Goal: Browse casually: Explore the website without a specific task or goal

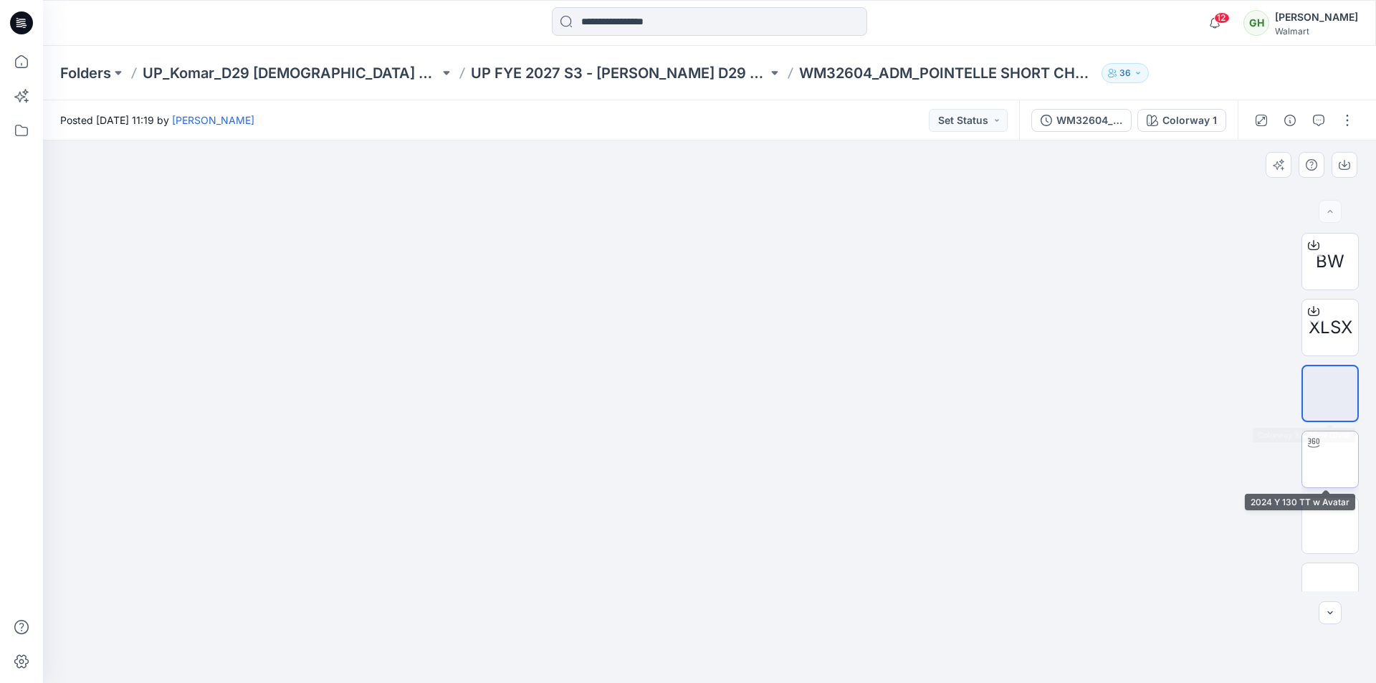
drag, startPoint x: 1338, startPoint y: 446, endPoint x: 1313, endPoint y: 444, distance: 25.2
click at [1337, 447] on img at bounding box center [1330, 458] width 56 height 45
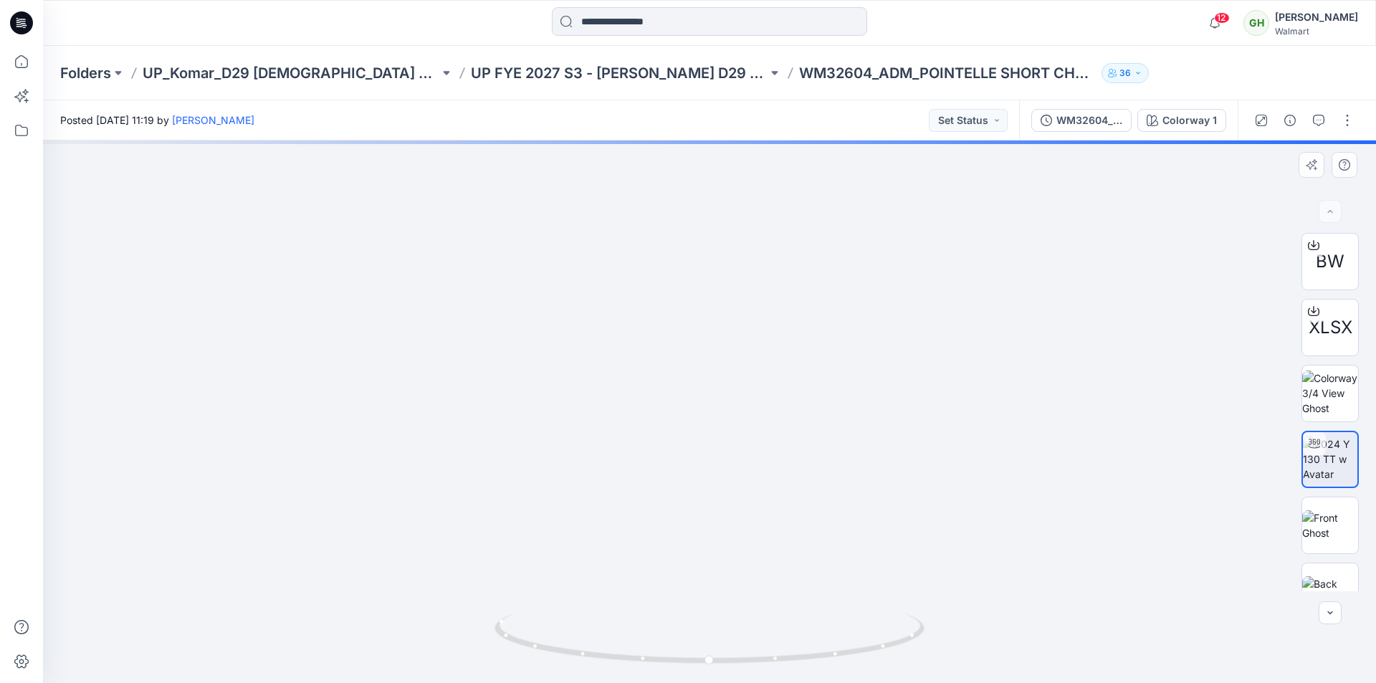
drag, startPoint x: 752, startPoint y: 395, endPoint x: 746, endPoint y: 579, distance: 184.3
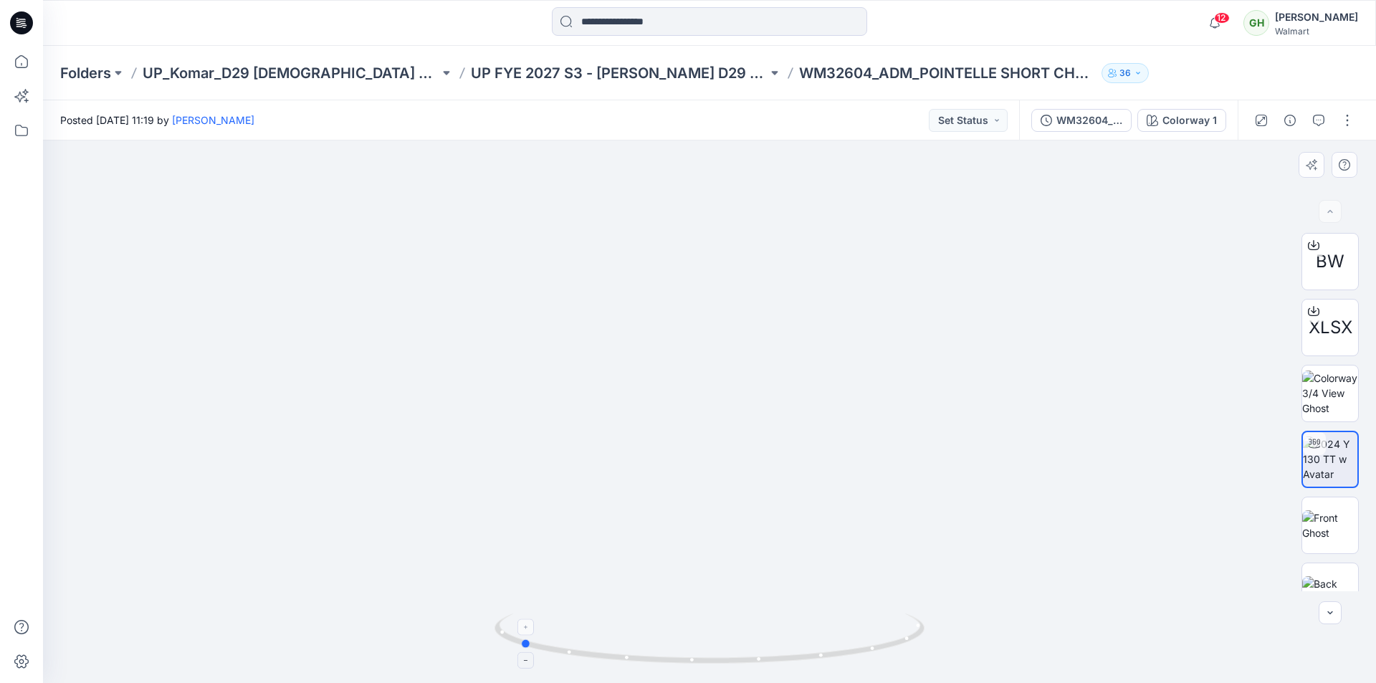
drag, startPoint x: 851, startPoint y: 651, endPoint x: 661, endPoint y: 643, distance: 190.0
click at [661, 643] on icon at bounding box center [710, 640] width 433 height 54
drag, startPoint x: 724, startPoint y: 663, endPoint x: 830, endPoint y: 540, distance: 162.0
click at [904, 651] on icon at bounding box center [710, 640] width 433 height 54
drag, startPoint x: 727, startPoint y: 582, endPoint x: 746, endPoint y: 314, distance: 268.6
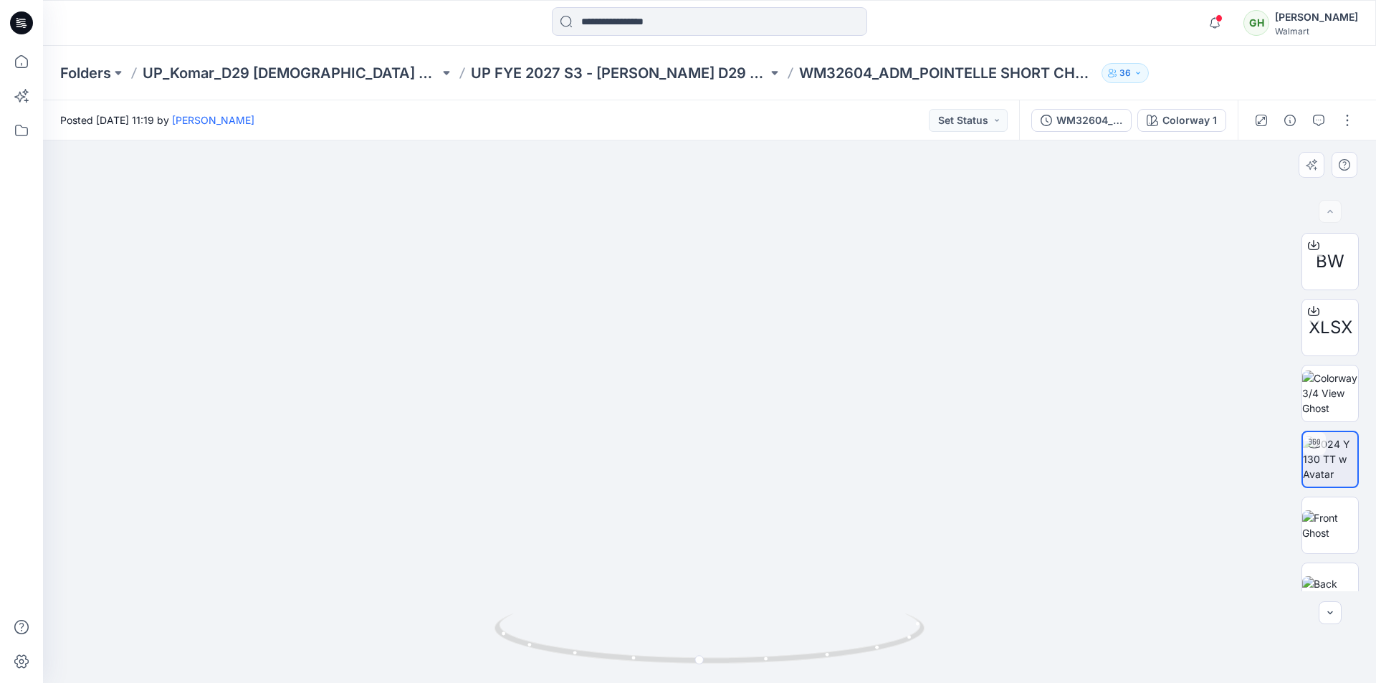
drag, startPoint x: 684, startPoint y: 365, endPoint x: 645, endPoint y: 600, distance: 237.5
drag, startPoint x: 810, startPoint y: 664, endPoint x: 711, endPoint y: 644, distance: 100.9
click at [711, 644] on icon at bounding box center [710, 640] width 433 height 54
drag, startPoint x: 712, startPoint y: 566, endPoint x: 732, endPoint y: 136, distance: 430.4
drag, startPoint x: 734, startPoint y: 614, endPoint x: 635, endPoint y: 319, distance: 311.5
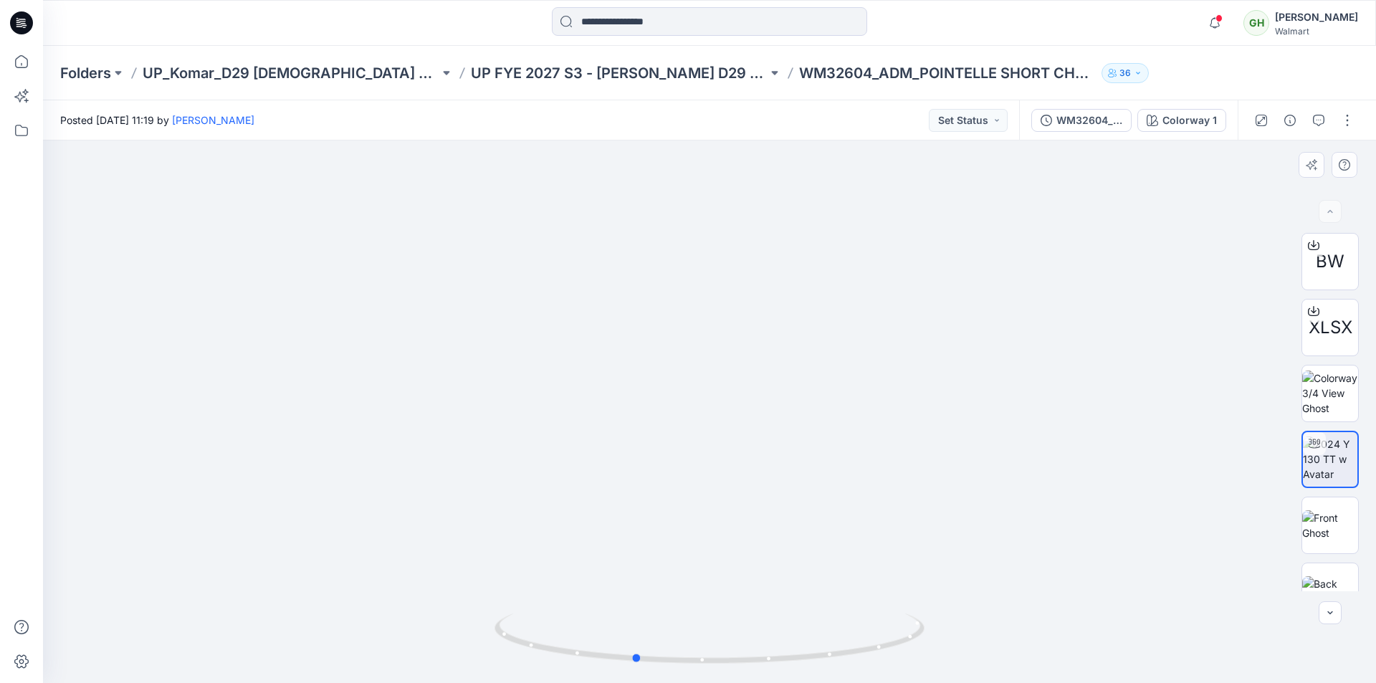
drag, startPoint x: 845, startPoint y: 631, endPoint x: 577, endPoint y: 598, distance: 270.1
click at [577, 598] on div at bounding box center [709, 411] width 1333 height 542
drag, startPoint x: 713, startPoint y: 504, endPoint x: 786, endPoint y: 143, distance: 368.4
drag, startPoint x: 742, startPoint y: 293, endPoint x: 547, endPoint y: 594, distance: 358.5
drag, startPoint x: 780, startPoint y: 659, endPoint x: 706, endPoint y: 644, distance: 75.3
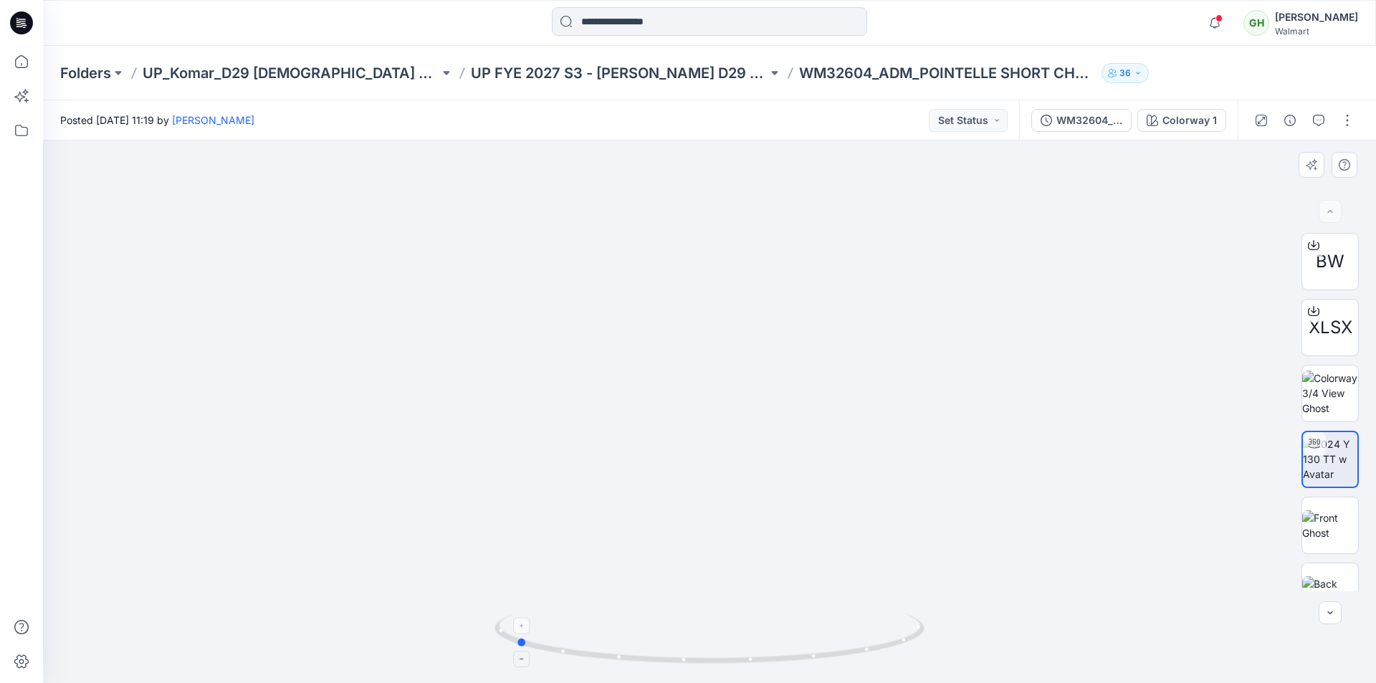
click at [706, 644] on icon at bounding box center [710, 640] width 433 height 54
drag, startPoint x: 524, startPoint y: 644, endPoint x: 719, endPoint y: 673, distance: 197.0
click at [719, 667] on icon at bounding box center [710, 640] width 433 height 54
click at [712, 646] on icon at bounding box center [710, 643] width 9 height 9
drag, startPoint x: 717, startPoint y: 550, endPoint x: 740, endPoint y: 347, distance: 204.9
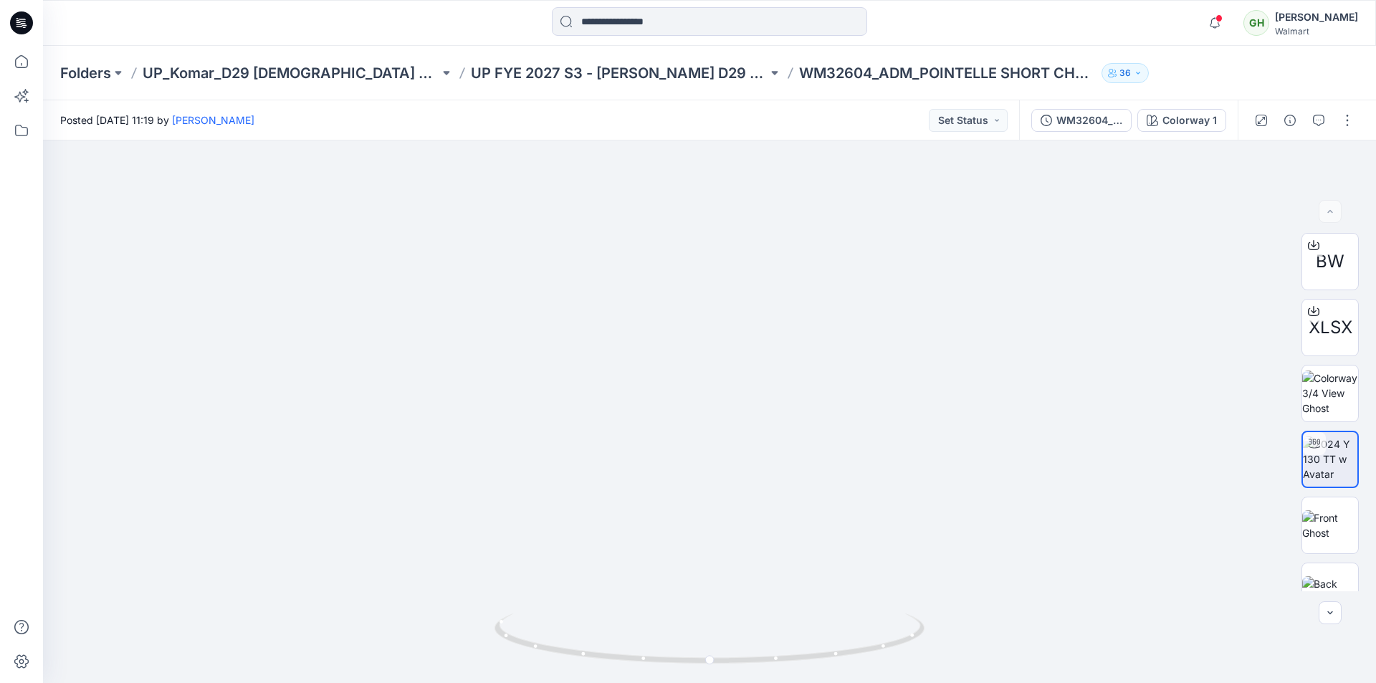
drag, startPoint x: 698, startPoint y: 366, endPoint x: 685, endPoint y: 711, distance: 344.9
drag, startPoint x: 608, startPoint y: 380, endPoint x: 601, endPoint y: 639, distance: 258.7
click at [27, 19] on icon at bounding box center [21, 22] width 23 height 23
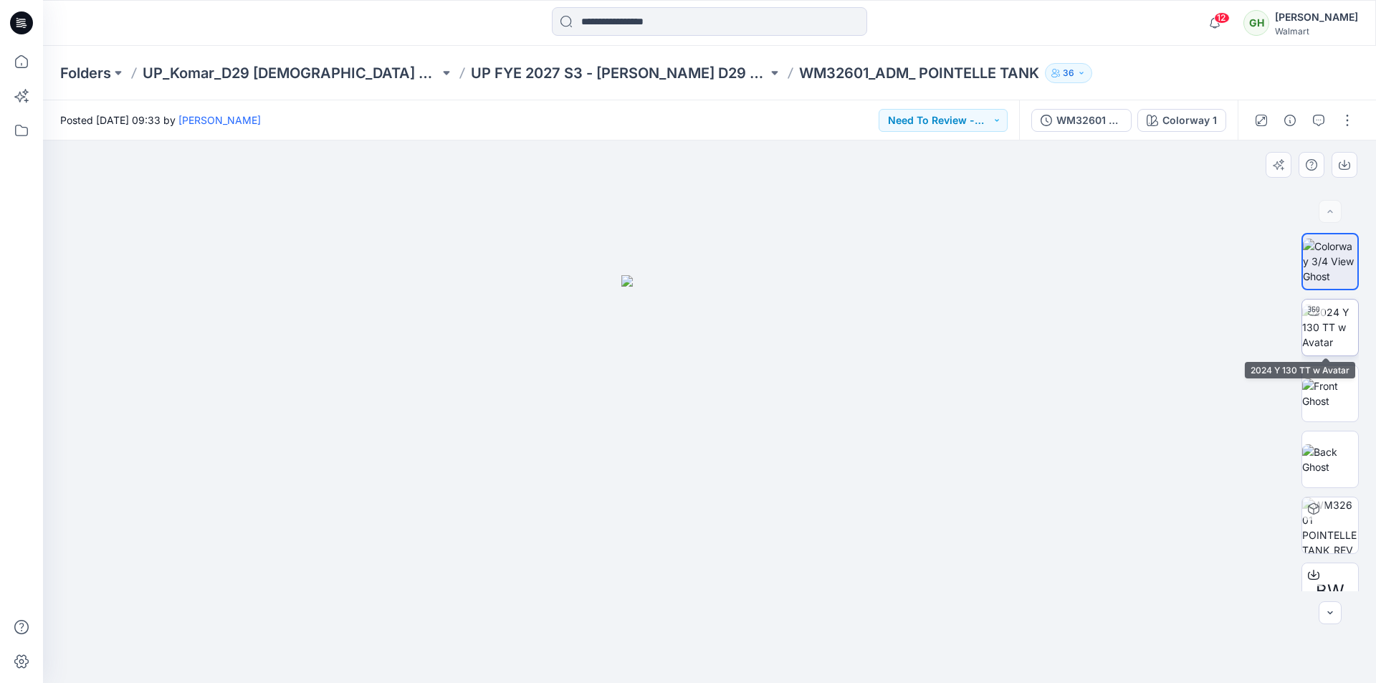
click at [1324, 327] on img at bounding box center [1330, 327] width 56 height 45
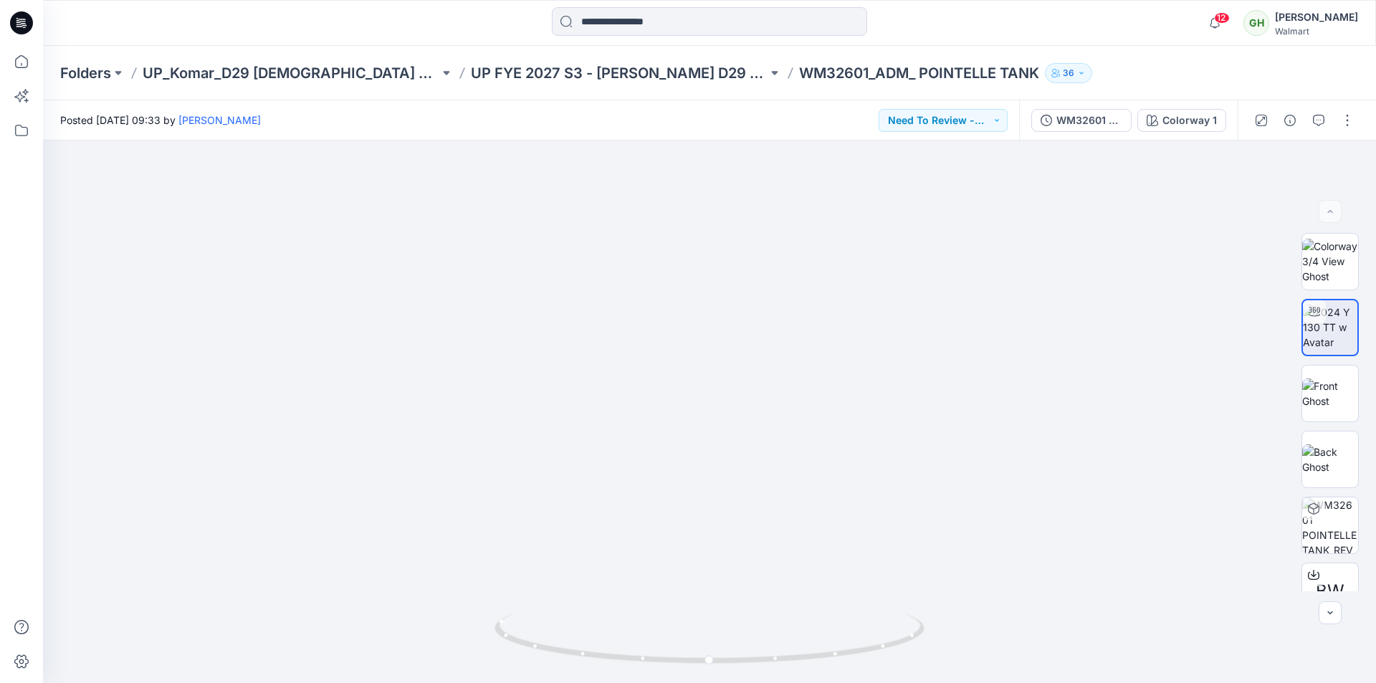
drag, startPoint x: 709, startPoint y: 303, endPoint x: 698, endPoint y: 711, distance: 407.9
drag, startPoint x: 642, startPoint y: 581, endPoint x: 687, endPoint y: 339, distance: 246.4
drag, startPoint x: 823, startPoint y: 651, endPoint x: 729, endPoint y: 653, distance: 94.6
click at [729, 653] on icon at bounding box center [710, 640] width 433 height 54
drag, startPoint x: 865, startPoint y: 653, endPoint x: 762, endPoint y: 643, distance: 103.7
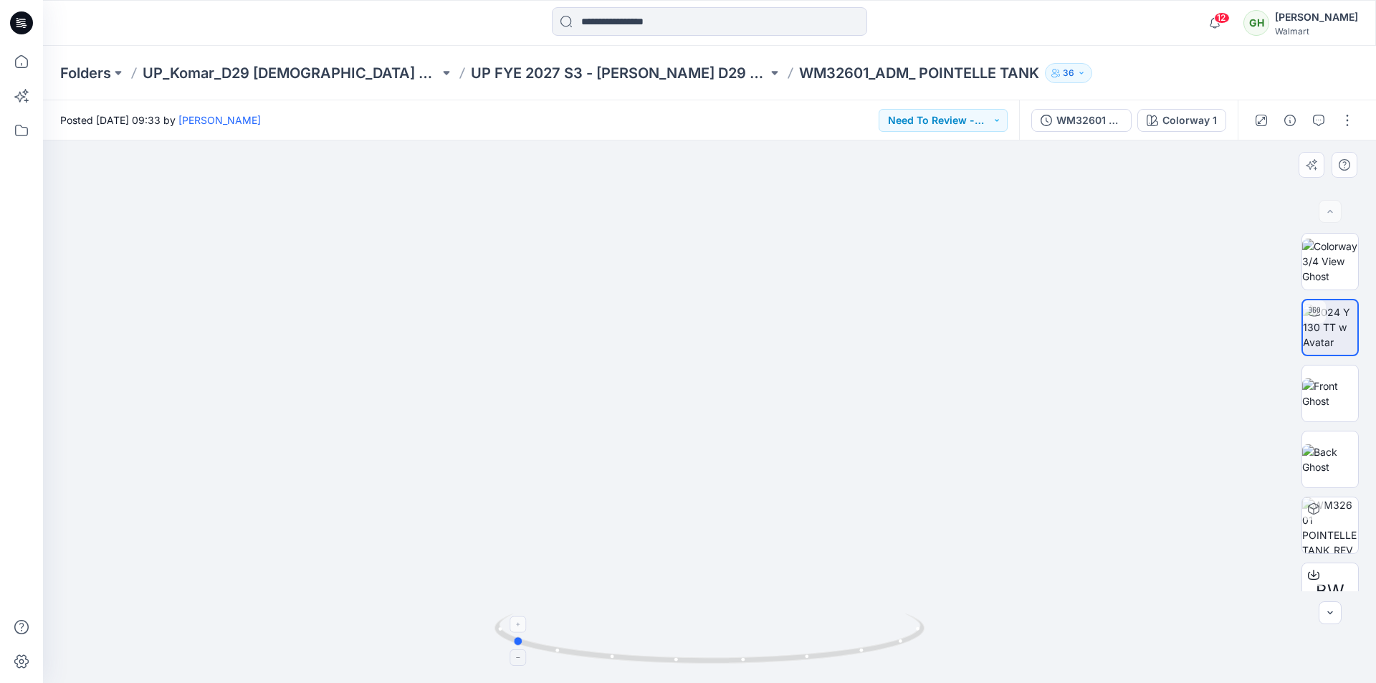
click at [762, 643] on icon at bounding box center [710, 640] width 433 height 54
drag, startPoint x: 833, startPoint y: 655, endPoint x: 597, endPoint y: 646, distance: 235.9
click at [597, 646] on icon at bounding box center [710, 640] width 433 height 54
click at [1059, 128] on div "WM32601 POINTELLE TANK_REV2" at bounding box center [1089, 120] width 66 height 16
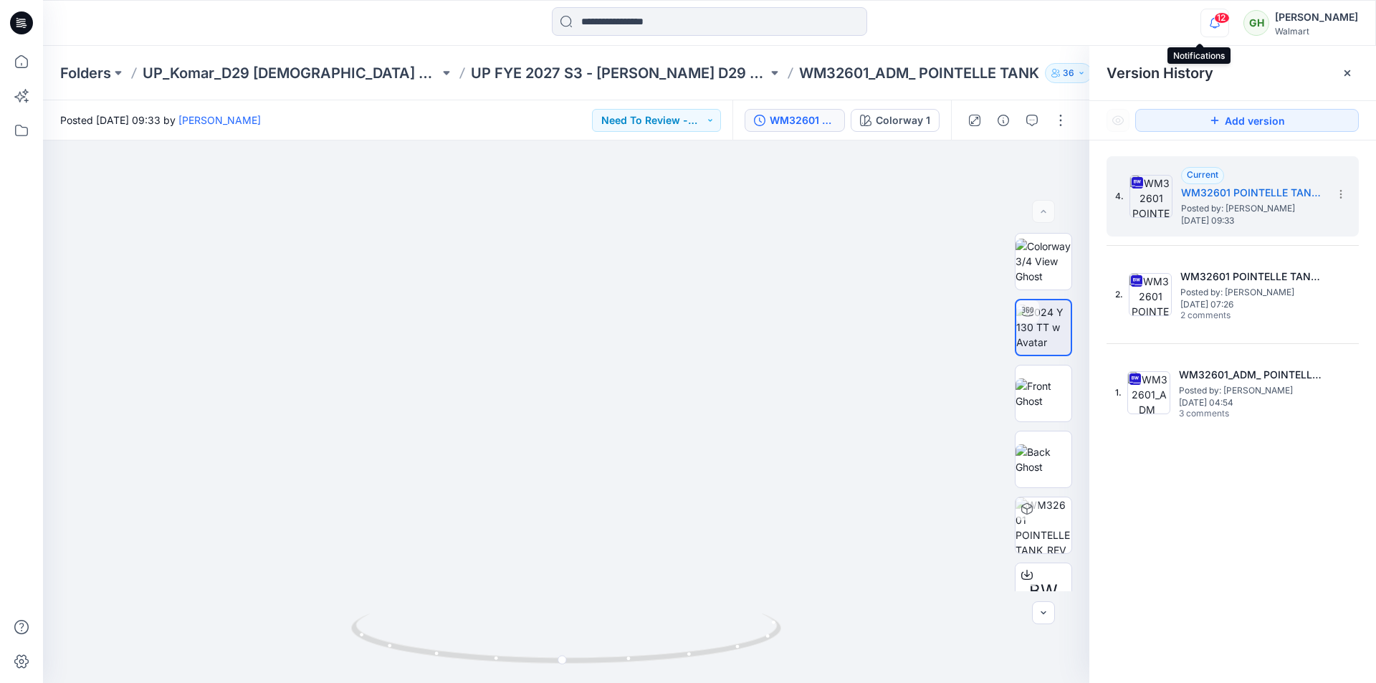
click at [1209, 24] on icon "button" at bounding box center [1214, 22] width 10 height 9
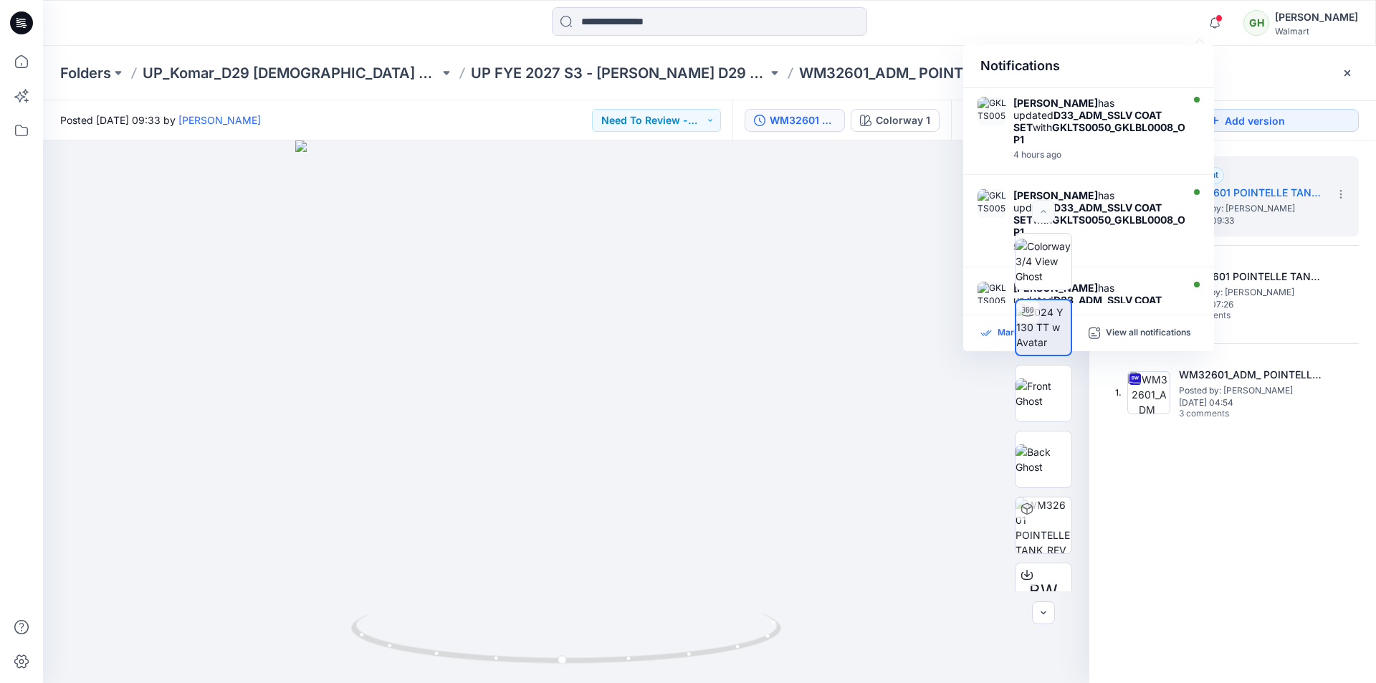
click at [991, 335] on icon at bounding box center [985, 333] width 11 height 12
click at [916, 29] on div at bounding box center [709, 23] width 666 height 32
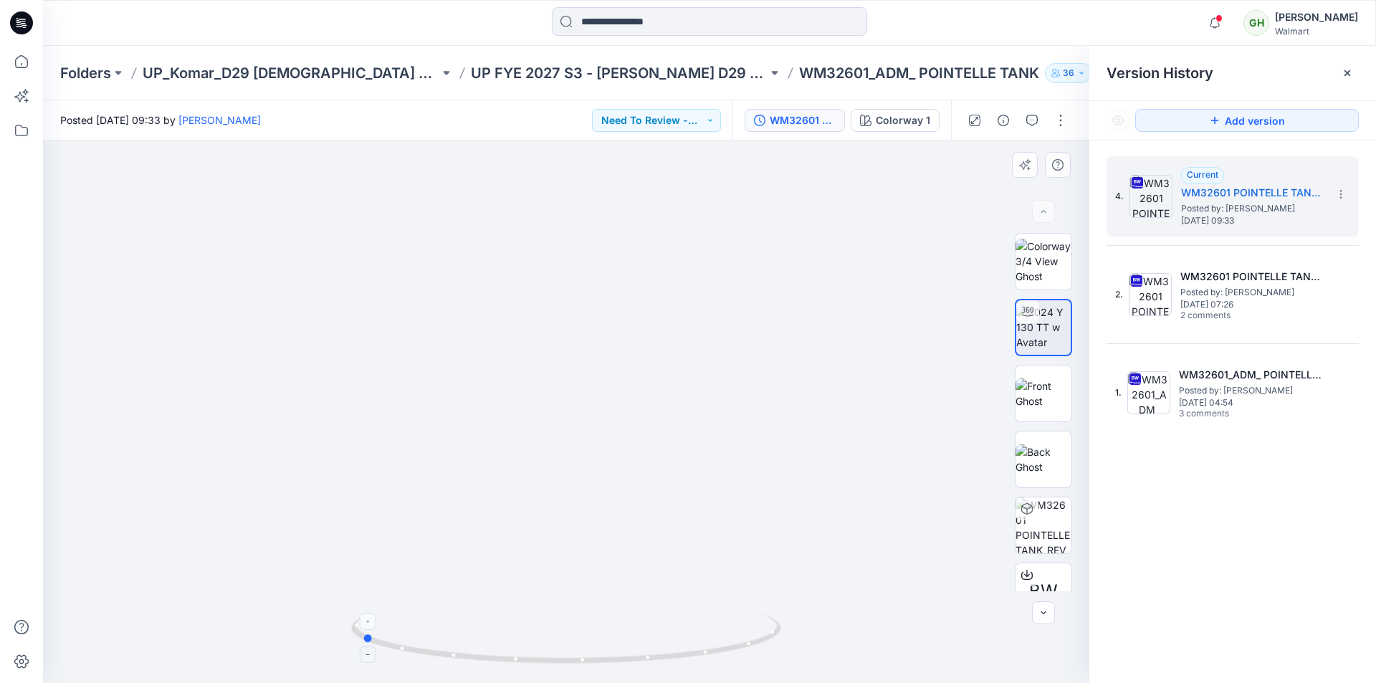
drag, startPoint x: 706, startPoint y: 648, endPoint x: 505, endPoint y: 650, distance: 201.4
click at [505, 650] on icon at bounding box center [567, 640] width 433 height 54
drag, startPoint x: 408, startPoint y: 663, endPoint x: 583, endPoint y: 669, distance: 174.9
click at [583, 669] on div at bounding box center [566, 647] width 430 height 72
click at [574, 645] on foreignobject at bounding box center [573, 643] width 16 height 16
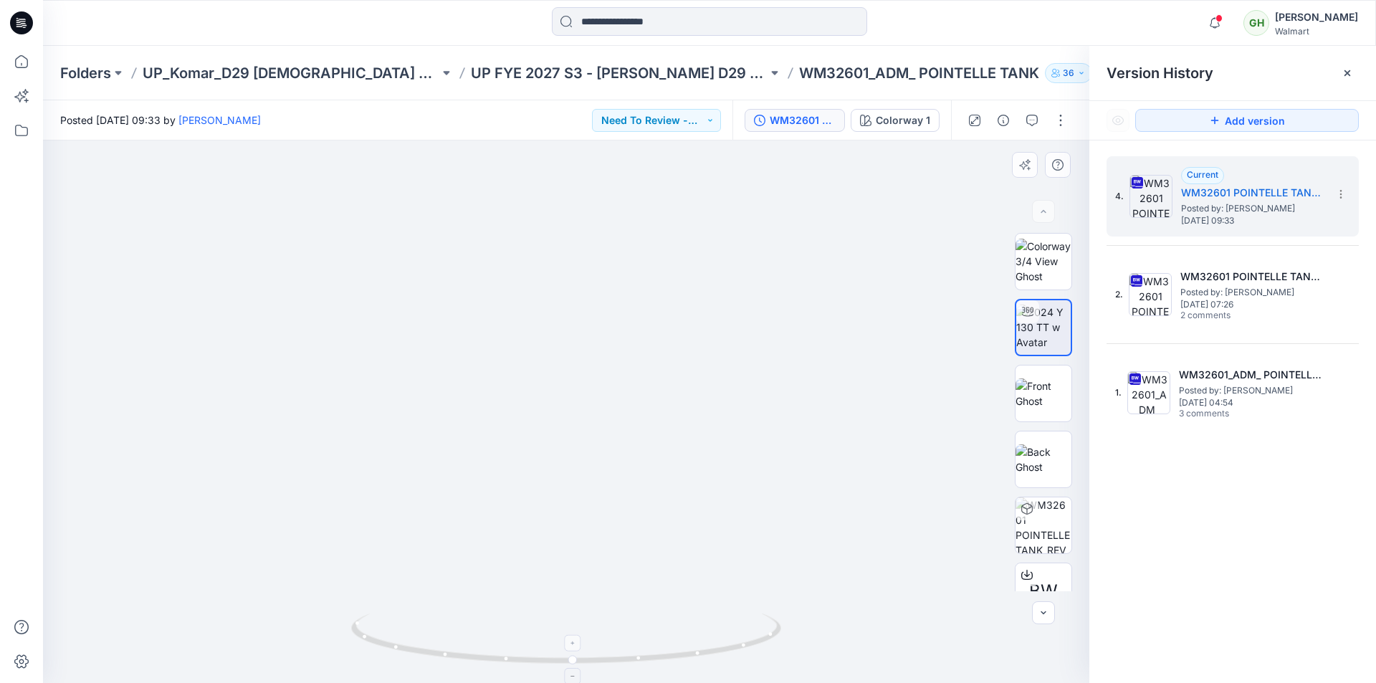
click at [574, 680] on icon at bounding box center [573, 676] width 9 height 9
click at [573, 679] on foreignobject at bounding box center [573, 676] width 16 height 16
click at [1038, 408] on img at bounding box center [1043, 393] width 56 height 30
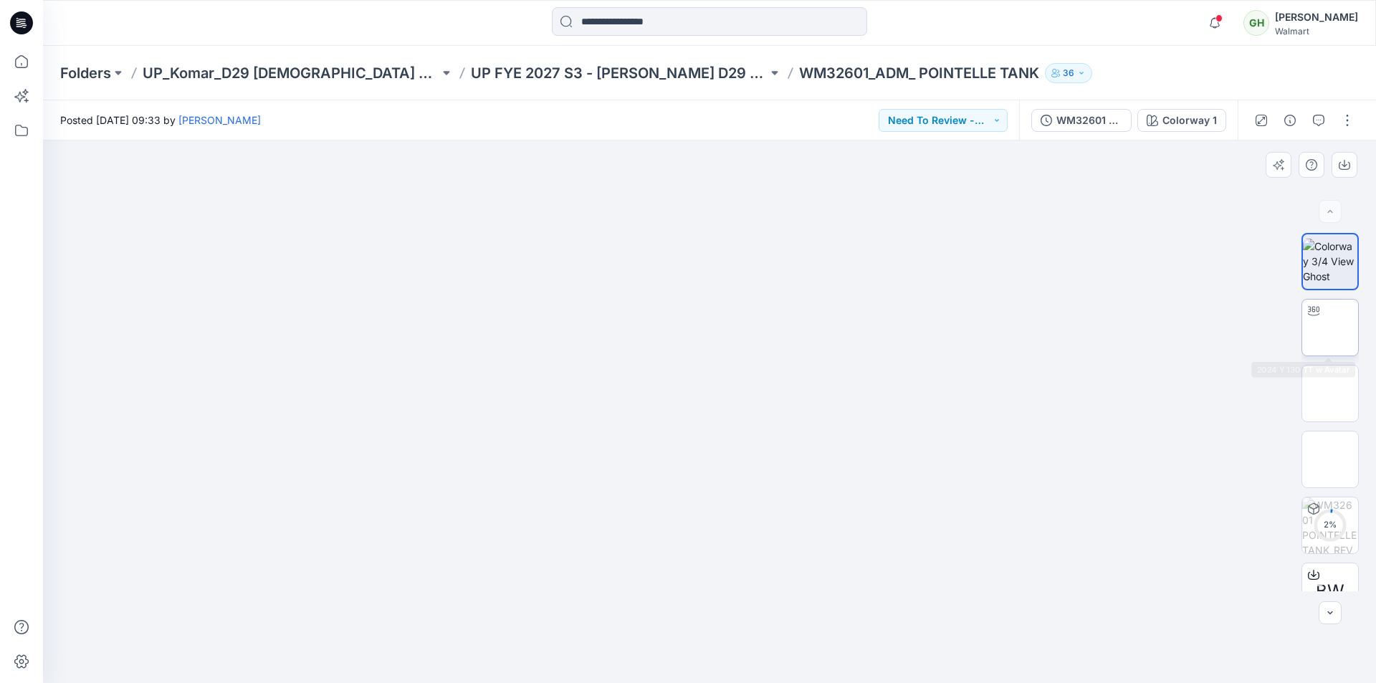
click at [1330, 327] on img at bounding box center [1330, 327] width 0 height 0
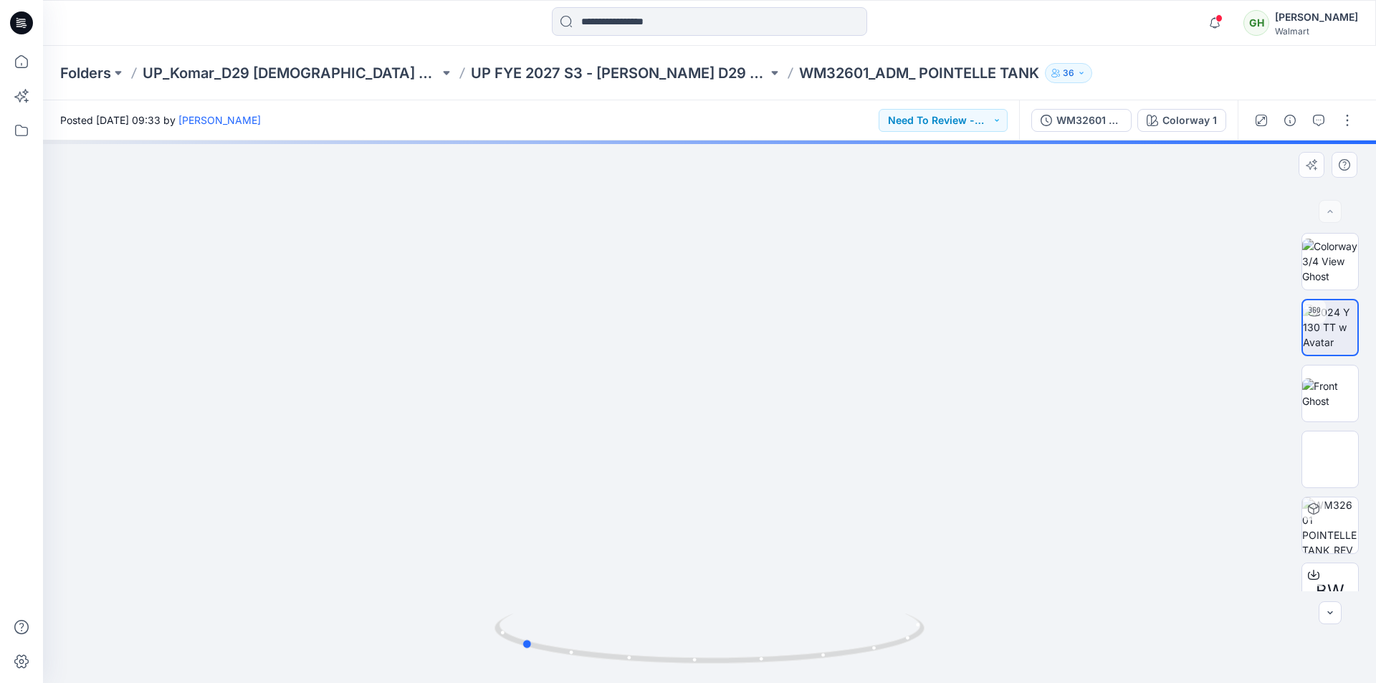
drag, startPoint x: 805, startPoint y: 658, endPoint x: 615, endPoint y: 608, distance: 196.6
click at [615, 608] on div at bounding box center [709, 411] width 1333 height 542
drag, startPoint x: 698, startPoint y: 229, endPoint x: 677, endPoint y: 580, distance: 351.7
drag, startPoint x: 635, startPoint y: 593, endPoint x: 683, endPoint y: 385, distance: 213.3
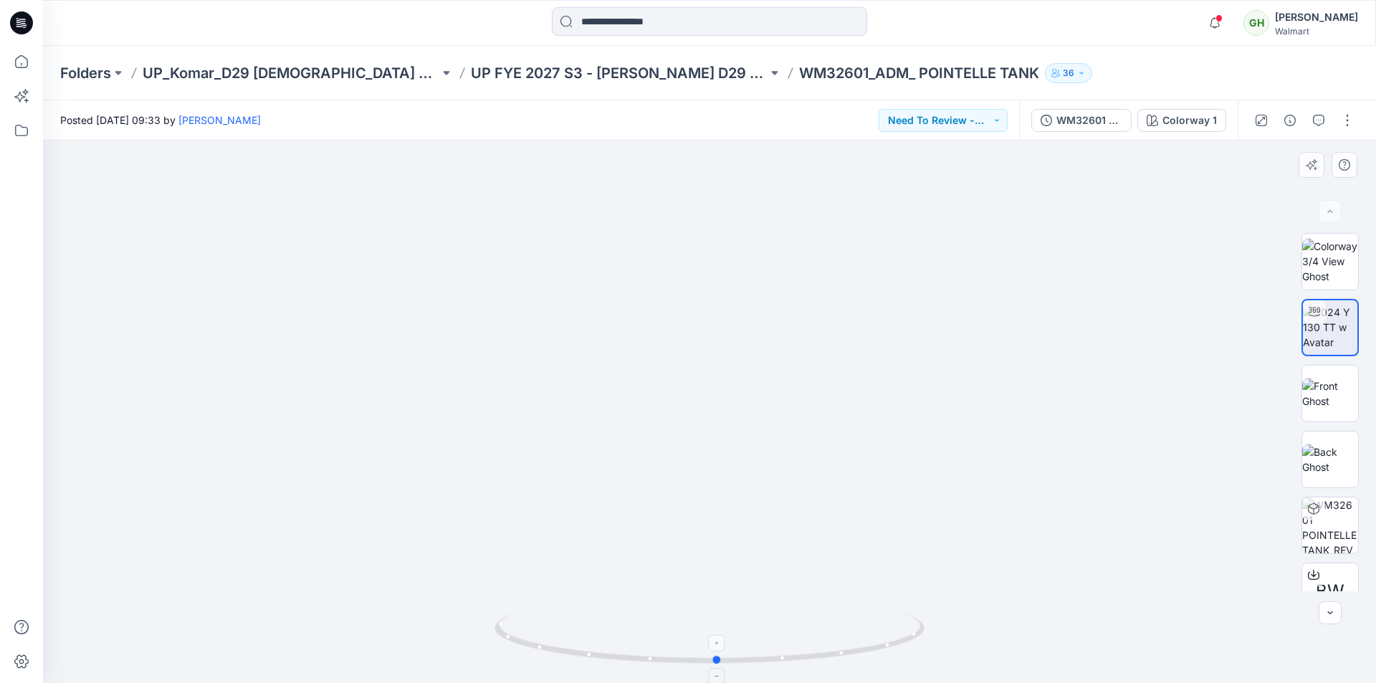
drag, startPoint x: 680, startPoint y: 665, endPoint x: 878, endPoint y: 652, distance: 198.2
click at [878, 652] on icon at bounding box center [710, 640] width 433 height 54
click at [25, 27] on icon at bounding box center [25, 27] width 4 height 1
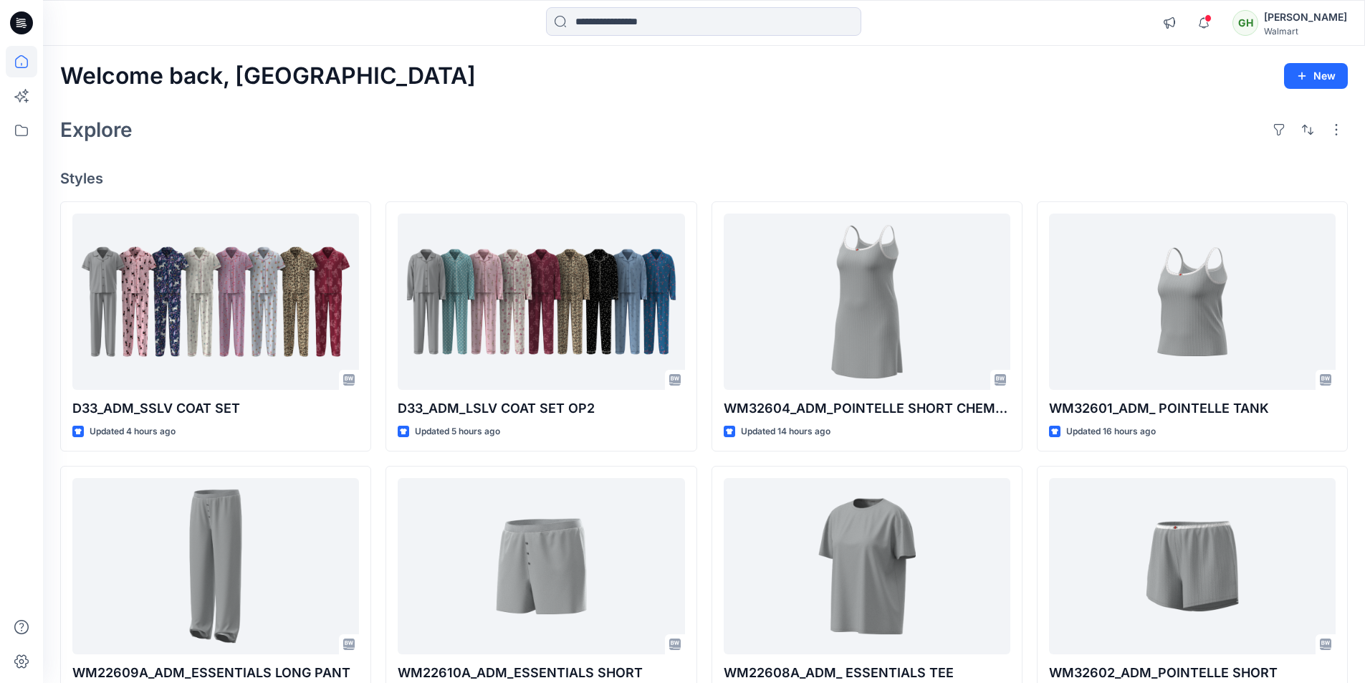
click at [443, 41] on div "Notifications [PERSON_NAME] has updated D33_ADM_SSLV COAT SET with GKLTS0050_GK…" at bounding box center [704, 23] width 1322 height 46
